Goal: Check status: Check status

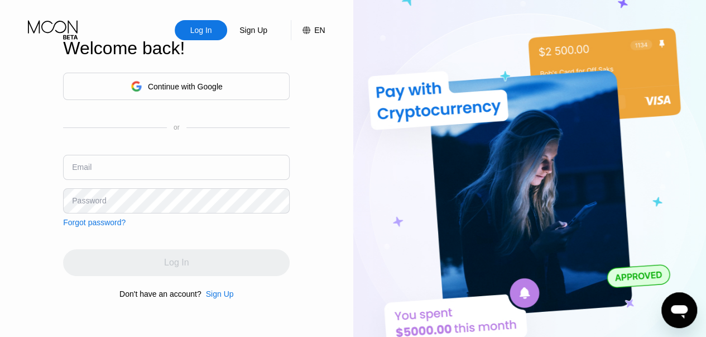
click at [194, 28] on div "Log In" at bounding box center [201, 30] width 24 height 11
click at [131, 88] on icon at bounding box center [136, 86] width 11 height 11
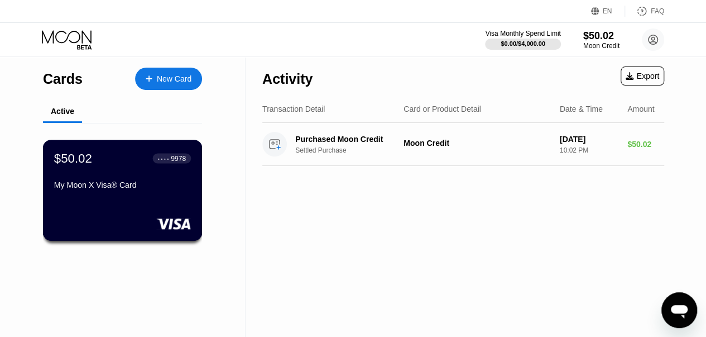
click at [107, 200] on div "$50.02 ● ● ● ● 9978 My Moon X Visa® Card" at bounding box center [123, 190] width 160 height 101
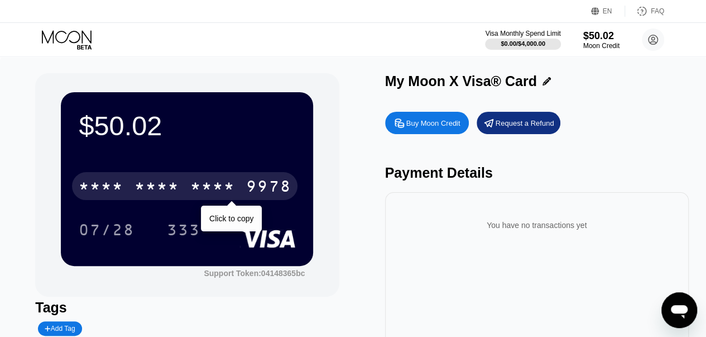
click at [171, 184] on div "* * * *" at bounding box center [157, 188] width 45 height 18
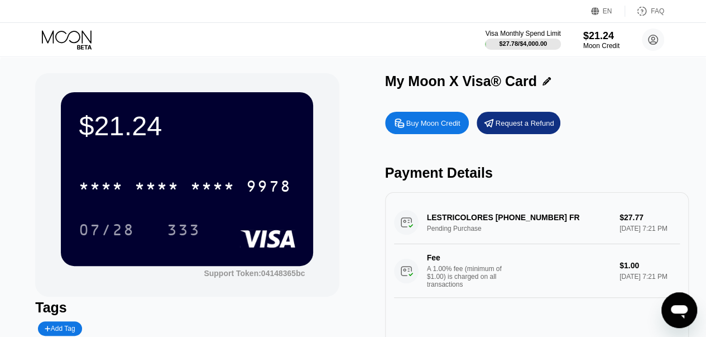
scroll to position [56, 0]
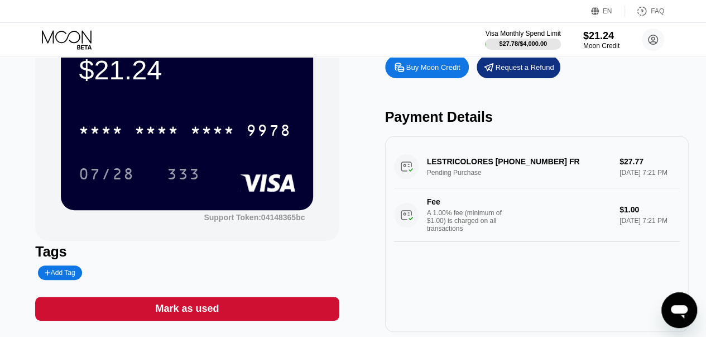
click at [636, 179] on div "LESTRICOLORES +33185856947 FR Pending Purchase $27.77 Aug 22, 2025 7:21 PM Fee …" at bounding box center [537, 193] width 286 height 97
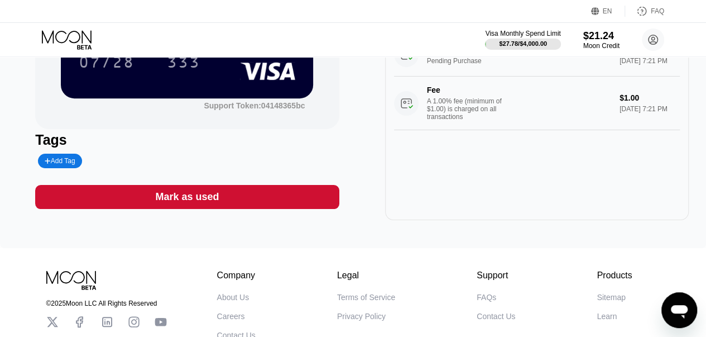
scroll to position [112, 0]
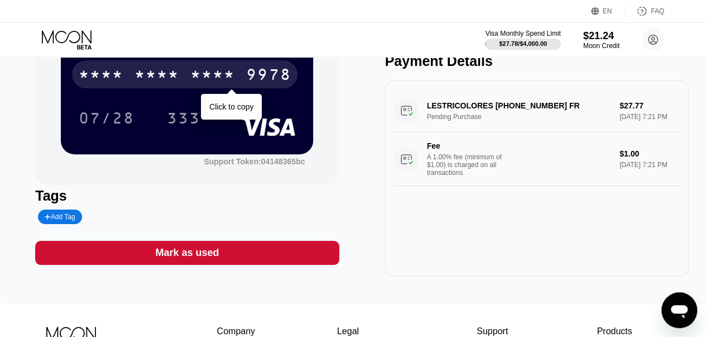
click at [146, 83] on div "* * * *" at bounding box center [157, 76] width 45 height 18
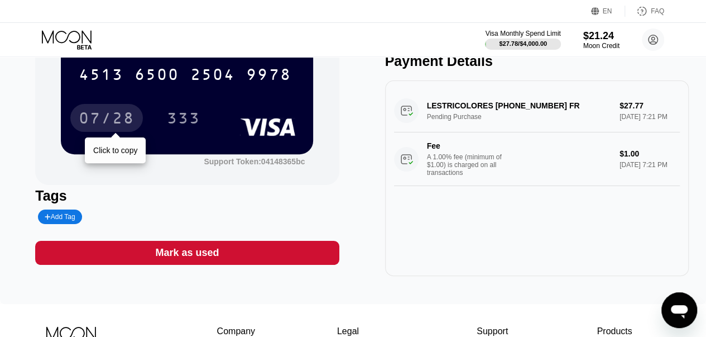
click at [103, 119] on div "07/28" at bounding box center [107, 120] width 56 height 18
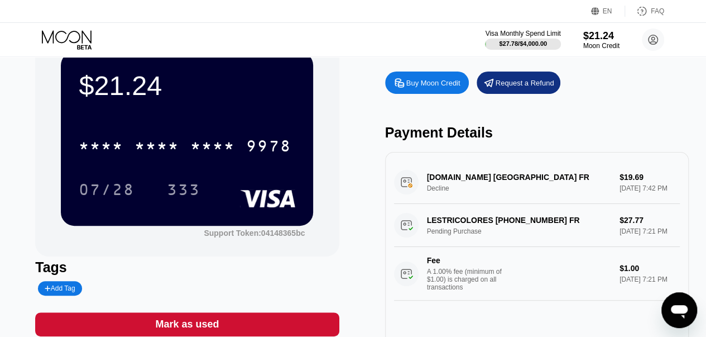
scroll to position [56, 0]
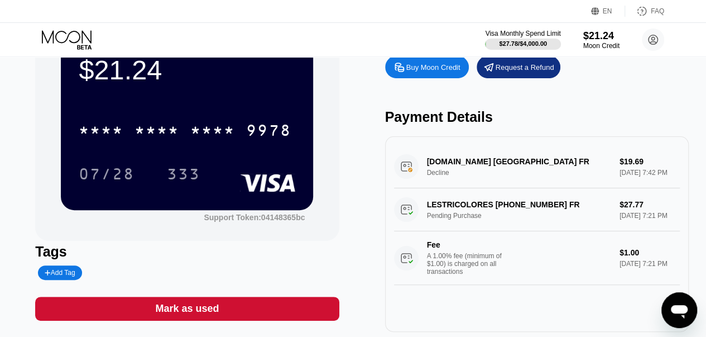
click at [496, 169] on div "sofradom.fr Paris FR Decline $19.69 Aug 22, 2025 7:42 PM" at bounding box center [537, 166] width 286 height 43
click at [650, 162] on div "sofradom.fr Paris FR Decline $19.69 Aug 22, 2025 7:42 PM" at bounding box center [537, 166] width 286 height 43
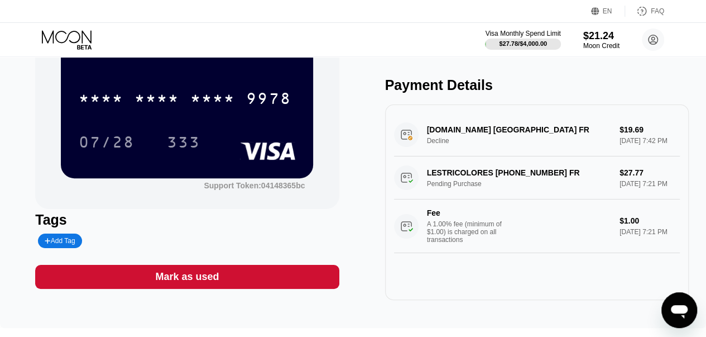
scroll to position [112, 0]
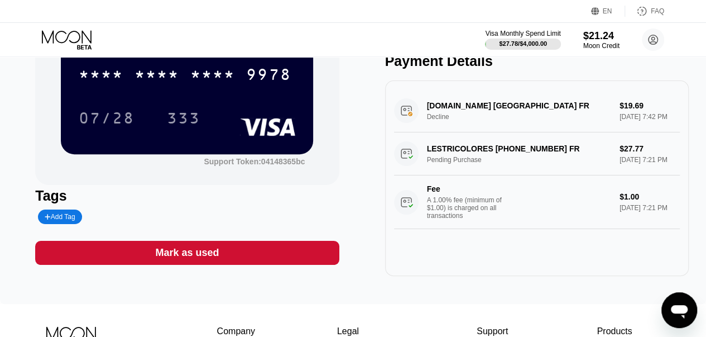
click at [486, 127] on div "sofradom.fr Paris FR Decline $19.69 Aug 22, 2025 7:42 PM" at bounding box center [537, 110] width 286 height 43
click at [484, 127] on div "sofradom.fr Paris FR Decline $19.69 Aug 22, 2025 7:42 PM" at bounding box center [537, 110] width 286 height 43
click at [472, 119] on div "sofradom.fr Paris FR Decline $19.69 Aug 22, 2025 7:42 PM" at bounding box center [537, 110] width 286 height 43
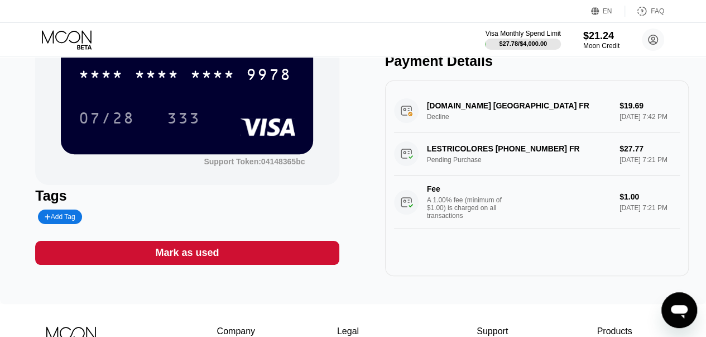
click at [472, 119] on div "sofradom.fr Paris FR Decline $19.69 Aug 22, 2025 7:42 PM" at bounding box center [537, 110] width 286 height 43
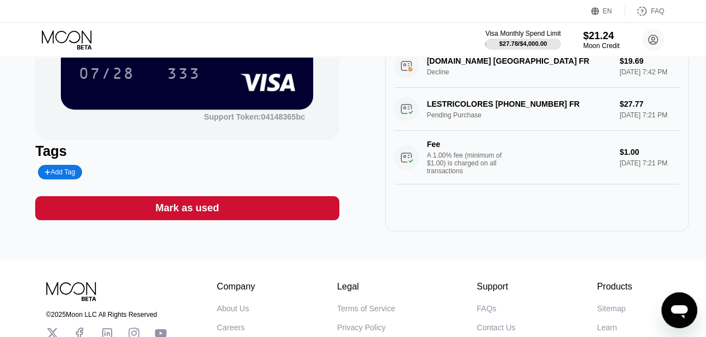
scroll to position [30, 0]
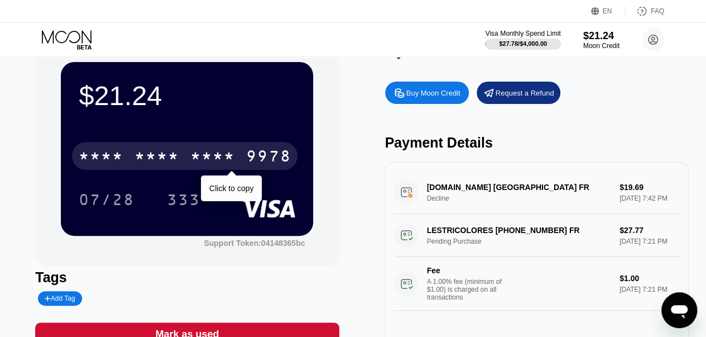
click at [183, 167] on div "* * * * * * * * * * * * 9978" at bounding box center [185, 156] width 226 height 28
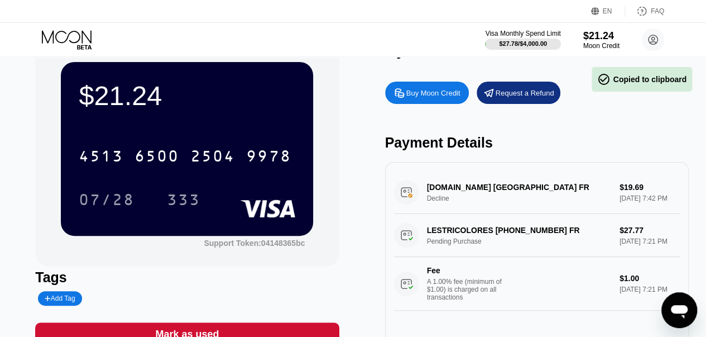
scroll to position [0, 0]
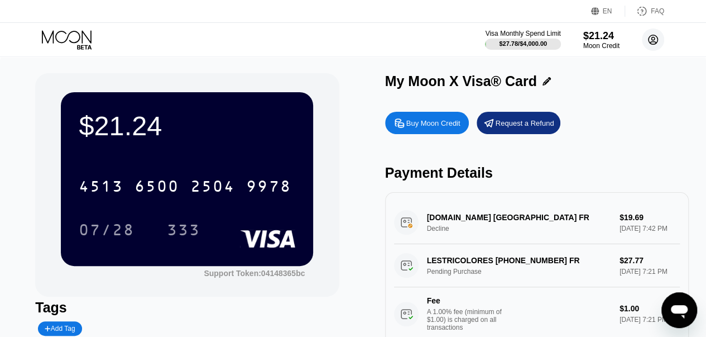
click at [655, 41] on circle at bounding box center [653, 39] width 22 height 22
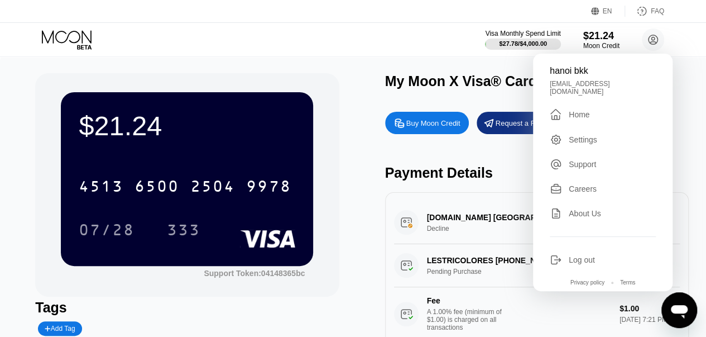
click at [457, 226] on div "sofradom.fr Paris FR Decline $19.69 Aug 22, 2025 7:42 PM" at bounding box center [537, 222] width 286 height 43
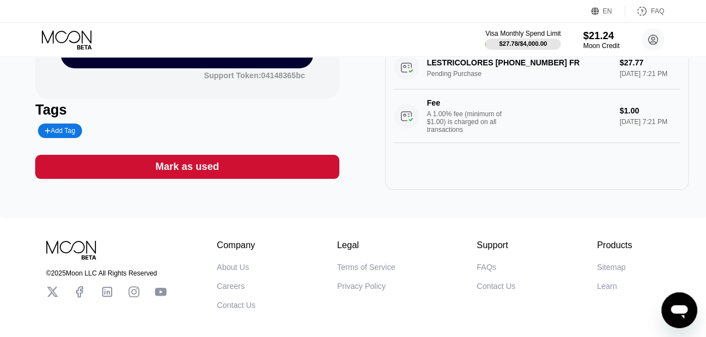
scroll to position [86, 0]
